Goal: Task Accomplishment & Management: Manage account settings

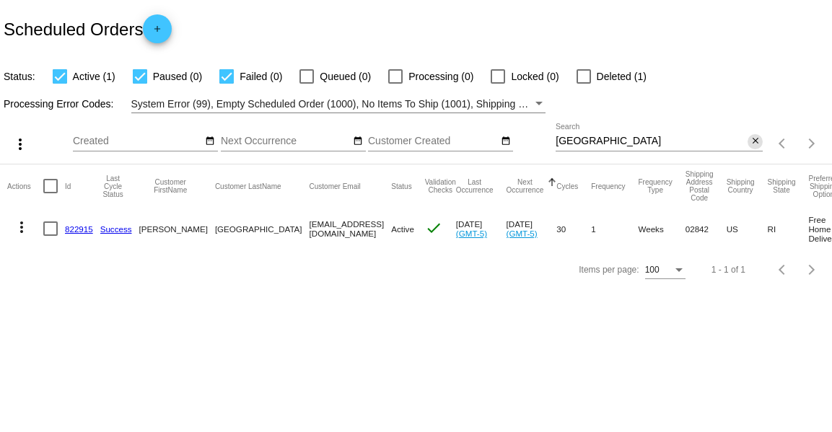
click at [757, 144] on mat-icon "close" at bounding box center [756, 142] width 10 height 12
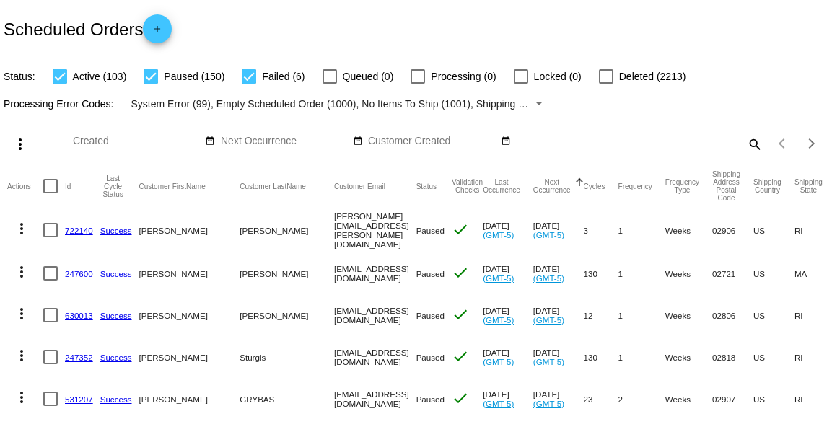
click at [154, 80] on div at bounding box center [151, 76] width 14 height 14
click at [151, 84] on input "Paused (150)" at bounding box center [150, 84] width 1 height 1
checkbox input "false"
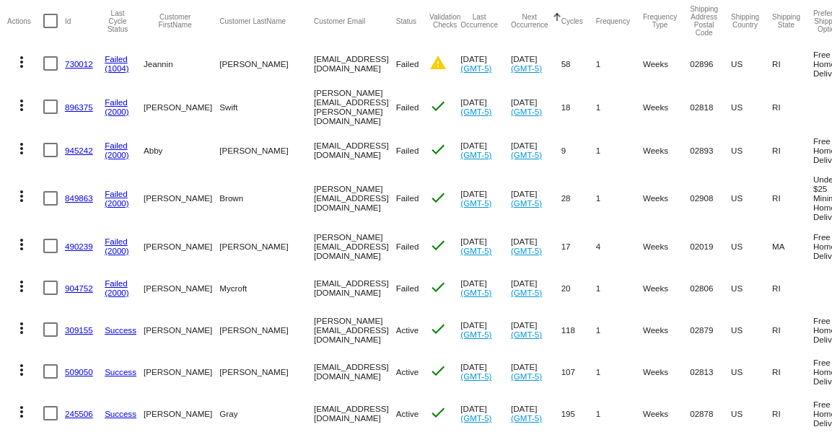
scroll to position [167, 0]
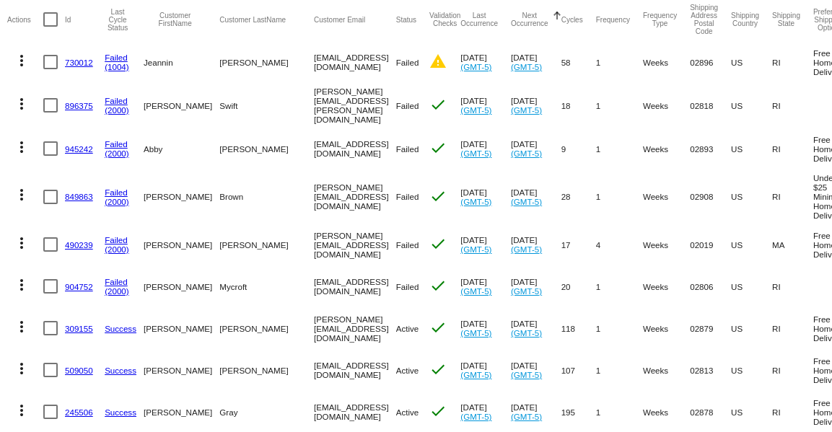
click at [24, 197] on mat-icon "more_vert" at bounding box center [21, 194] width 17 height 17
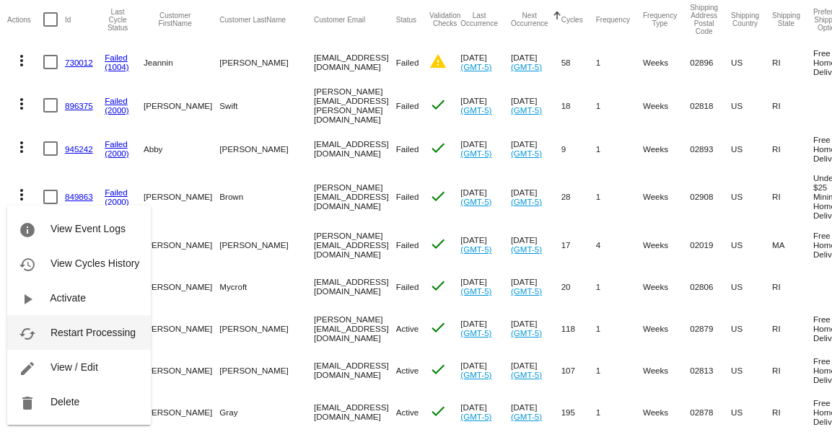
click at [92, 336] on span "Restart Processing" at bounding box center [93, 333] width 85 height 12
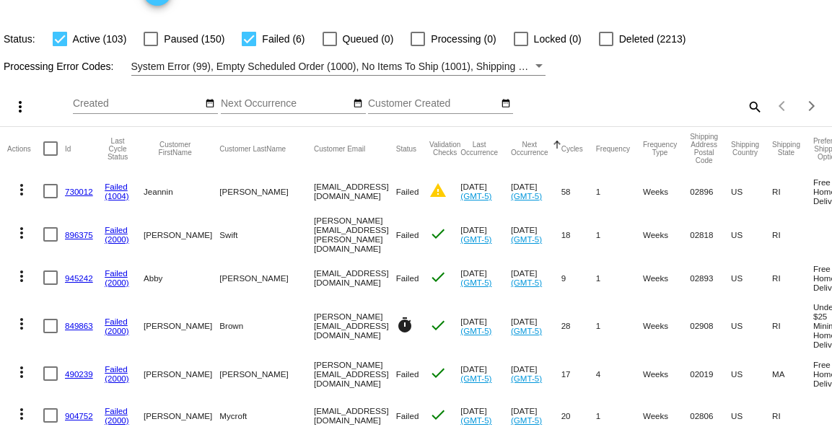
scroll to position [0, 0]
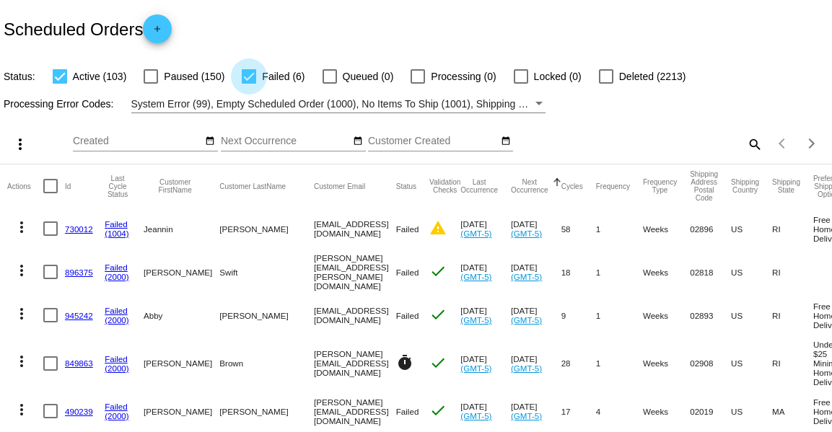
click at [253, 79] on div at bounding box center [249, 76] width 14 height 14
click at [249, 84] on input "Failed (6)" at bounding box center [248, 84] width 1 height 1
checkbox input "false"
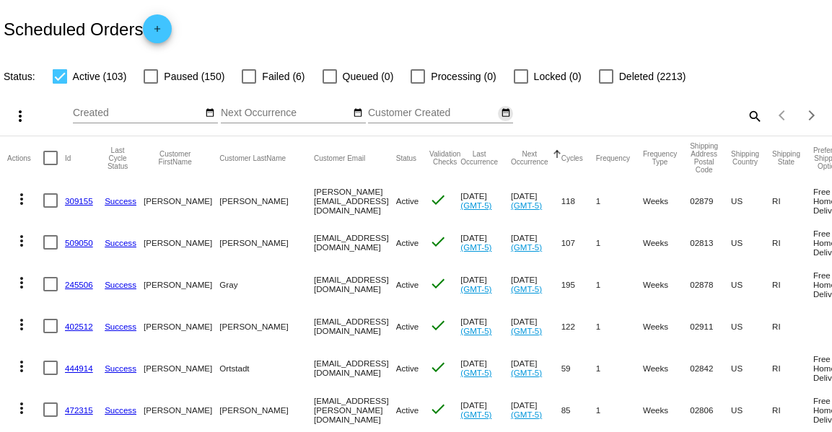
click at [505, 114] on mat-icon "date_range" at bounding box center [506, 114] width 10 height 12
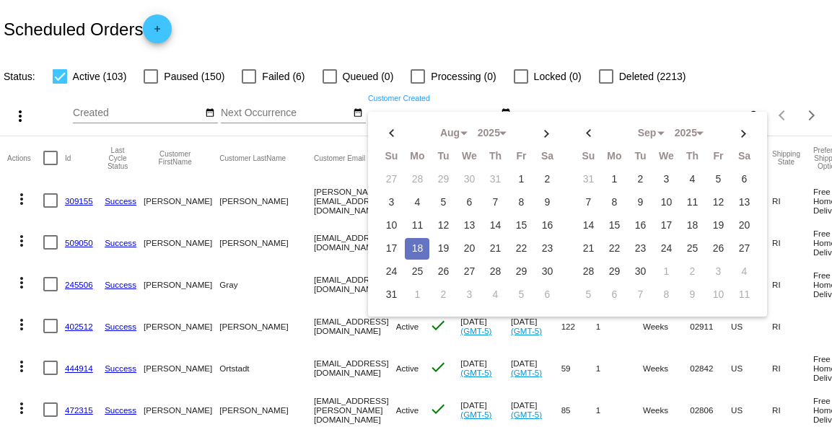
click at [417, 245] on td "18" at bounding box center [417, 249] width 25 height 22
click at [441, 248] on td "19" at bounding box center [443, 249] width 25 height 22
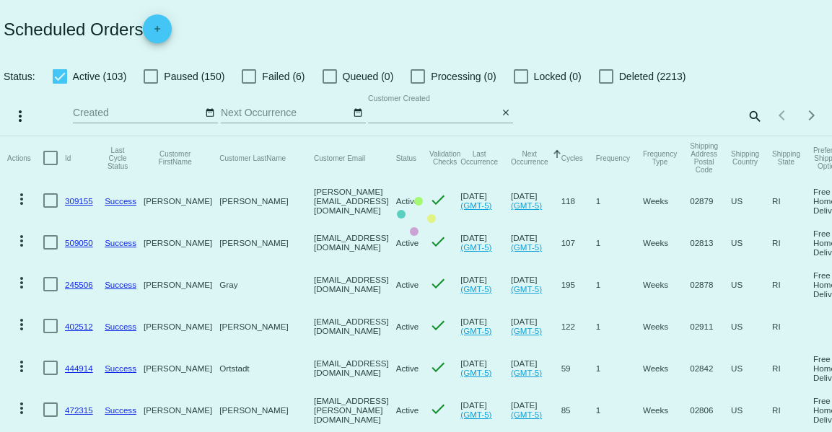
type input "08/18/2025 - 08/19/2025"
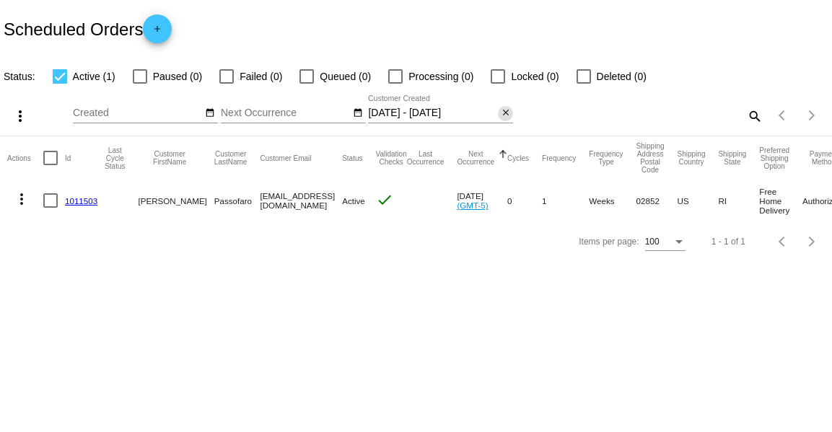
click at [505, 113] on mat-icon "close" at bounding box center [506, 114] width 10 height 12
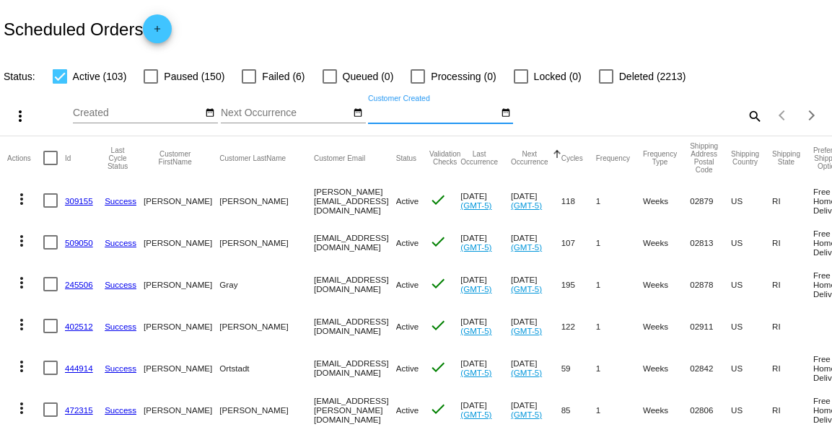
click at [357, 115] on mat-icon "date_range" at bounding box center [358, 114] width 10 height 12
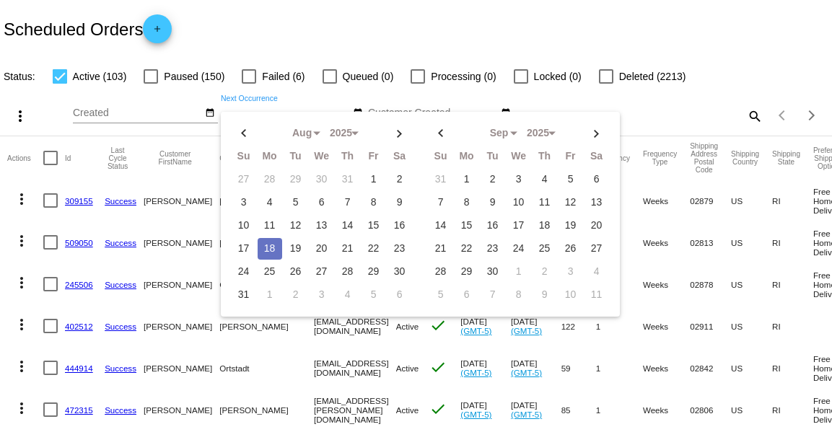
click at [270, 248] on td "18" at bounding box center [270, 249] width 25 height 22
click at [295, 250] on td "19" at bounding box center [296, 249] width 25 height 22
type input "08/18/2025 - 08/19/2025"
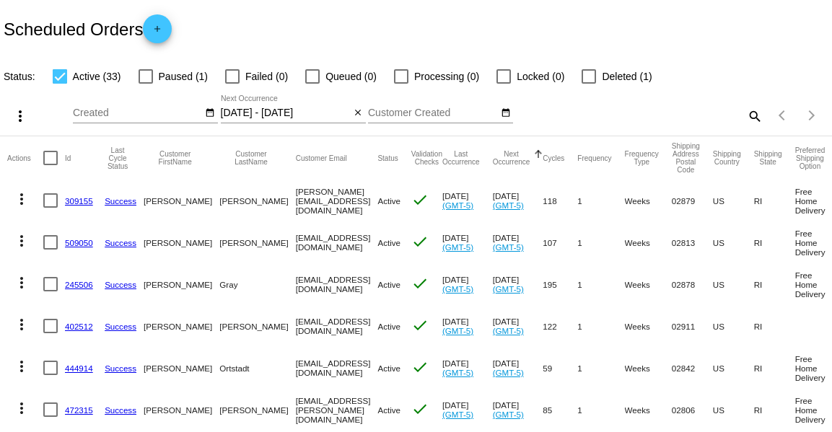
click at [54, 153] on div at bounding box center [50, 158] width 14 height 14
click at [51, 165] on input "checkbox" at bounding box center [50, 165] width 1 height 1
checkbox input "true"
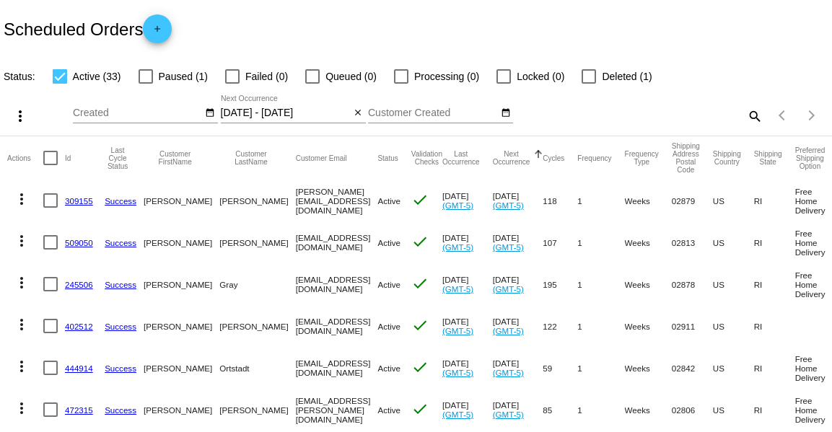
checkbox input "true"
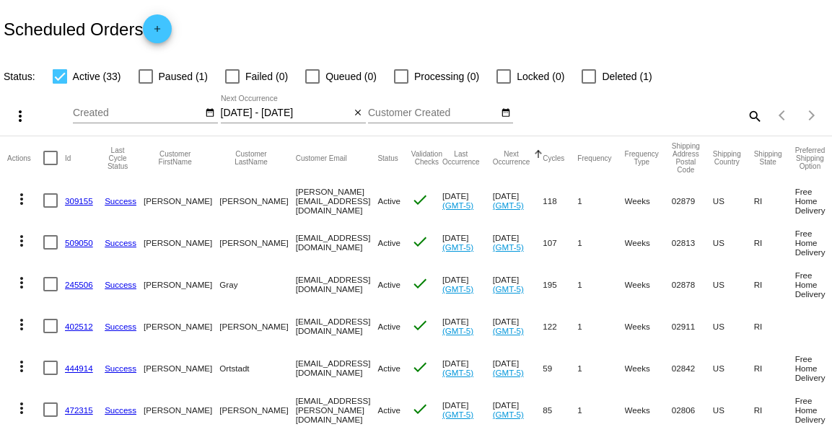
checkbox input "true"
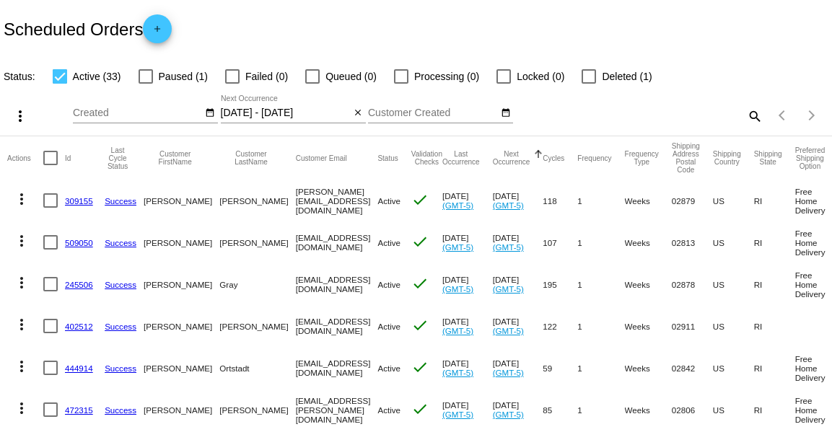
checkbox input "true"
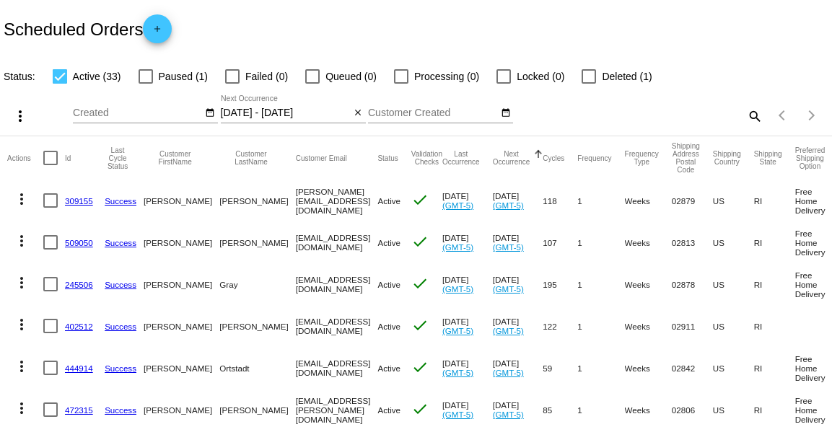
checkbox input "true"
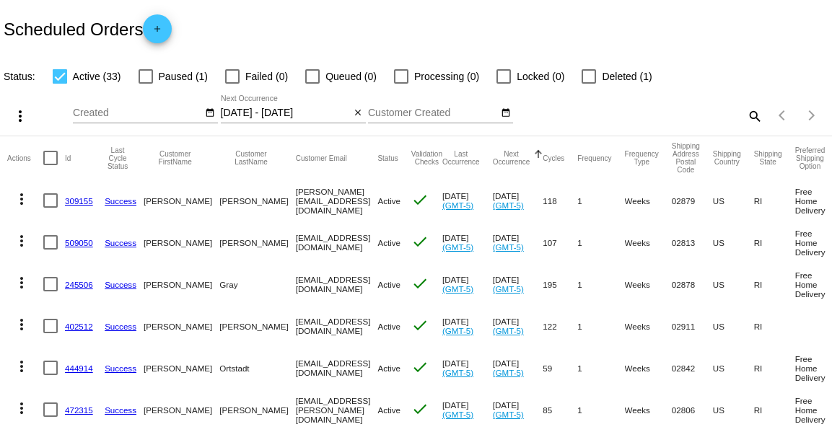
checkbox input "true"
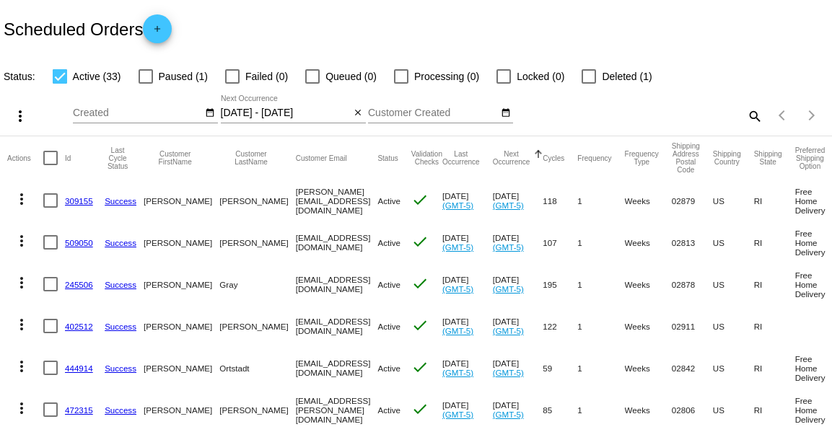
checkbox input "true"
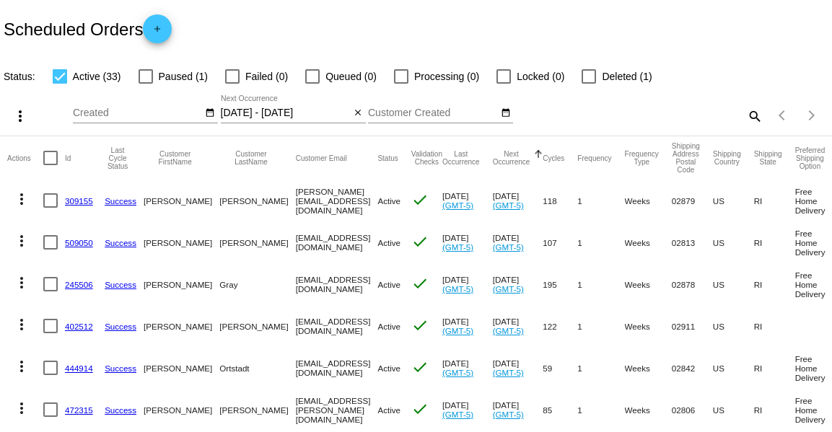
checkbox input "true"
click at [17, 113] on mat-icon "more_vert" at bounding box center [20, 116] width 17 height 17
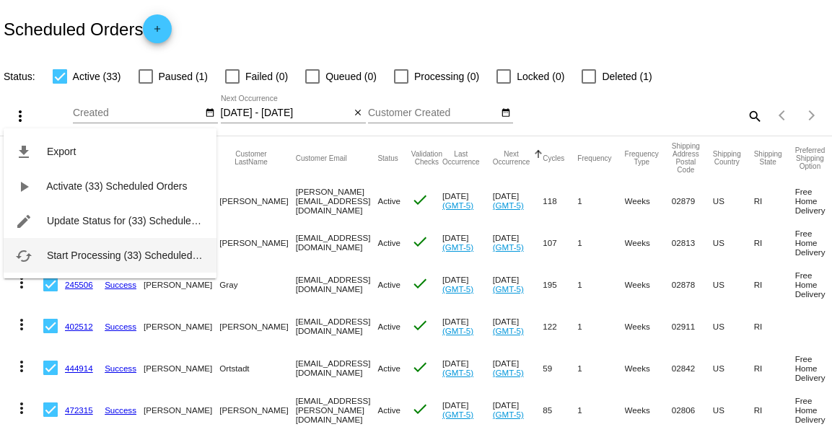
click at [64, 250] on span "Start Processing (33) Scheduled Orders" at bounding box center [136, 256] width 179 height 12
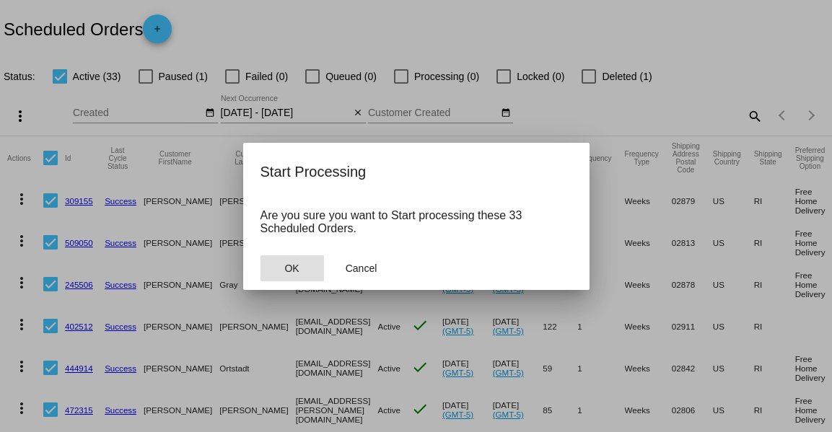
click at [269, 264] on button "OK" at bounding box center [293, 269] width 64 height 26
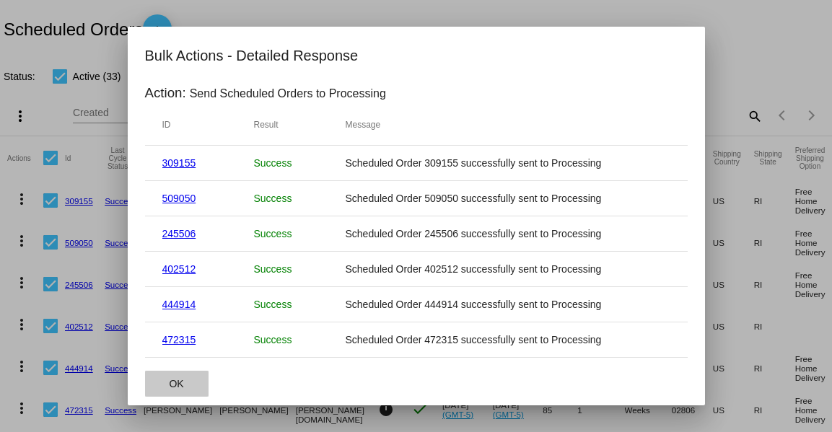
click at [180, 380] on span "OK" at bounding box center [176, 384] width 14 height 12
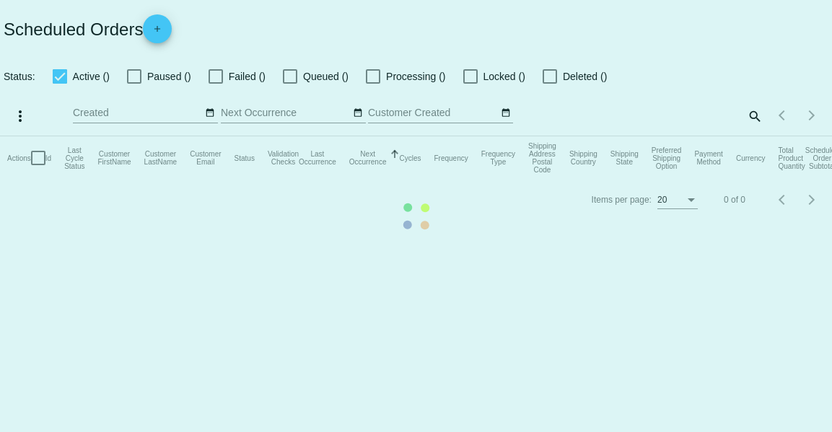
type input "08/18/2025 - 08/20/2025"
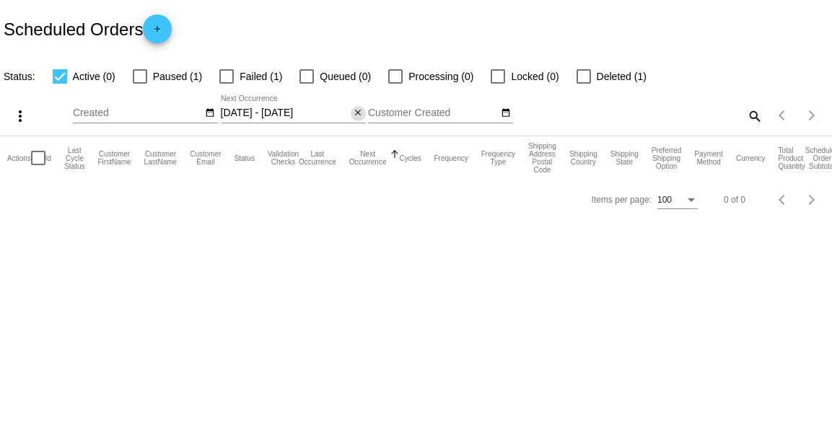
click at [361, 117] on mat-icon "close" at bounding box center [358, 114] width 10 height 12
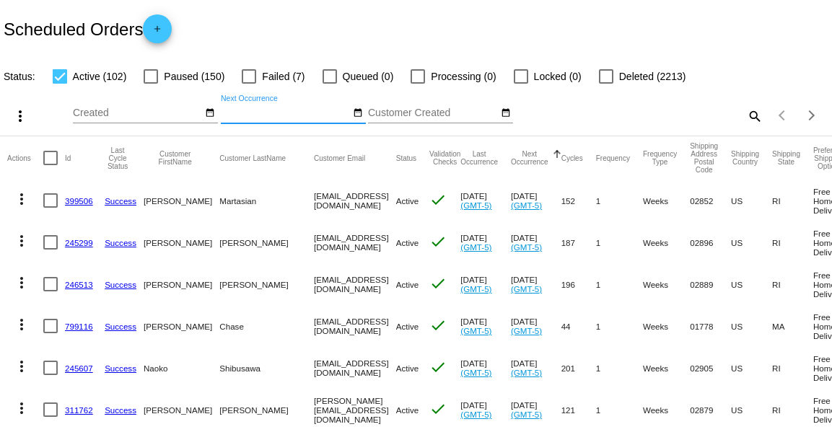
click at [251, 81] on div at bounding box center [249, 76] width 14 height 14
click at [249, 84] on input "Failed (7)" at bounding box center [248, 84] width 1 height 1
checkbox input "true"
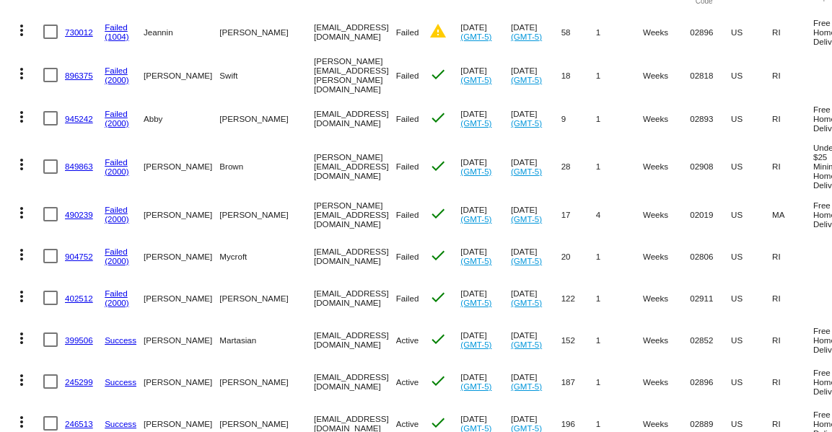
scroll to position [199, 0]
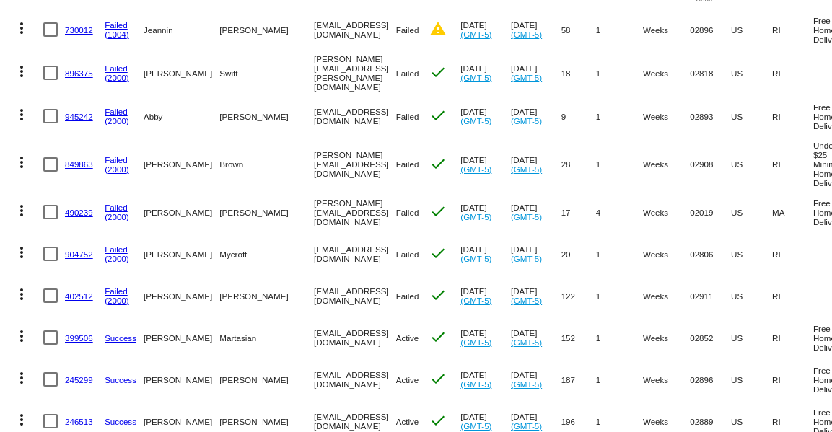
click at [18, 294] on mat-icon "more_vert" at bounding box center [21, 294] width 17 height 17
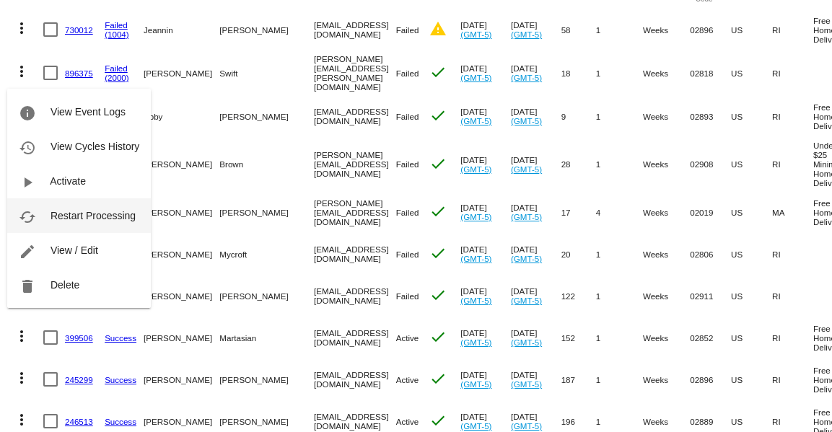
click at [48, 220] on button "cached Restart Processing" at bounding box center [79, 216] width 144 height 35
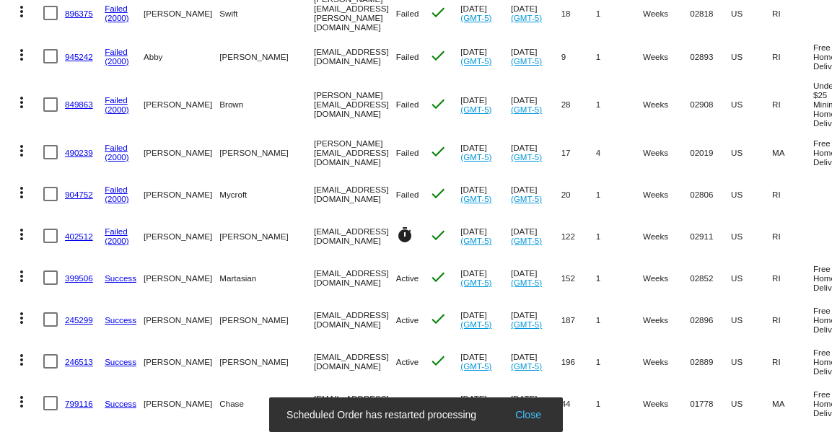
scroll to position [263, 0]
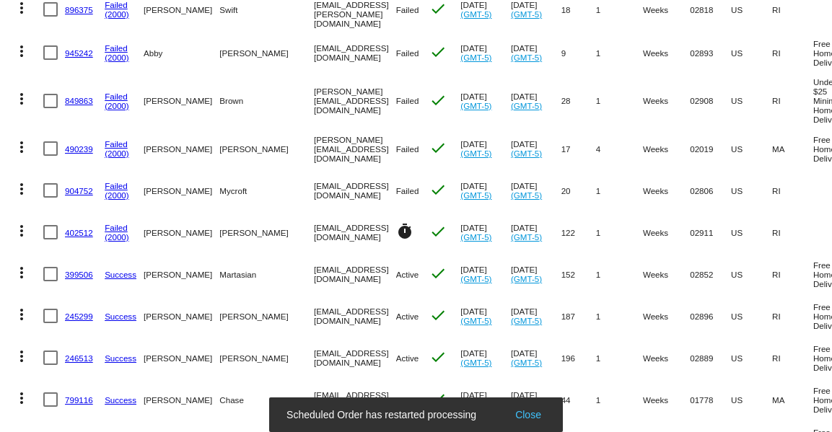
click at [22, 192] on mat-icon "more_vert" at bounding box center [21, 188] width 17 height 17
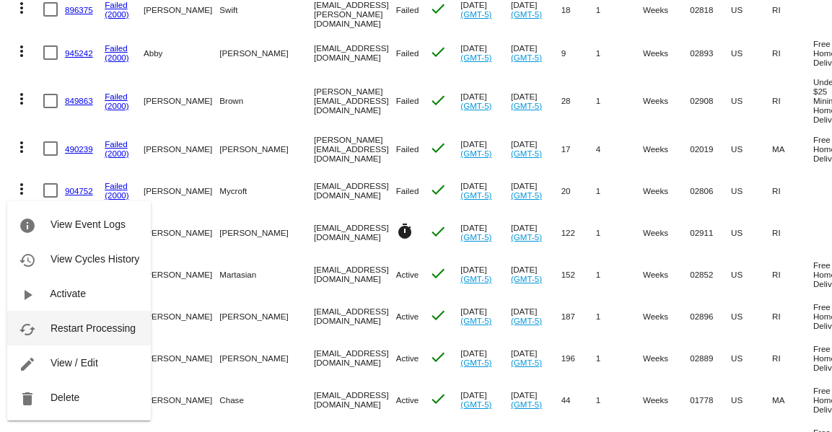
click at [55, 323] on span "Restart Processing" at bounding box center [93, 329] width 85 height 12
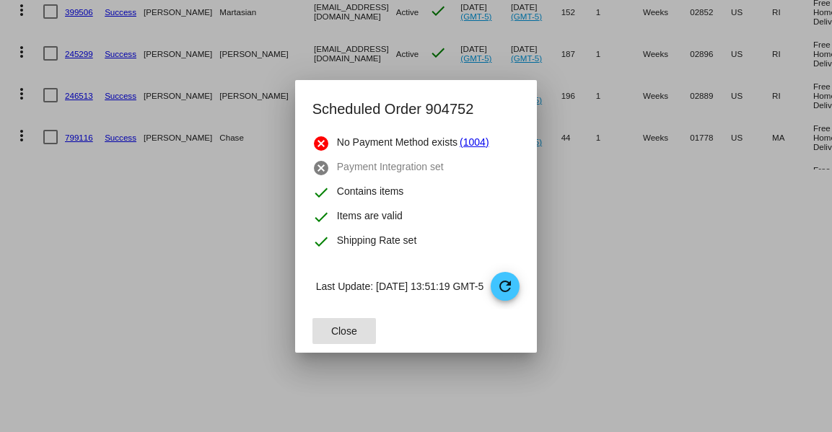
click at [354, 338] on button "Close" at bounding box center [345, 331] width 64 height 26
